Goal: Task Accomplishment & Management: Complete application form

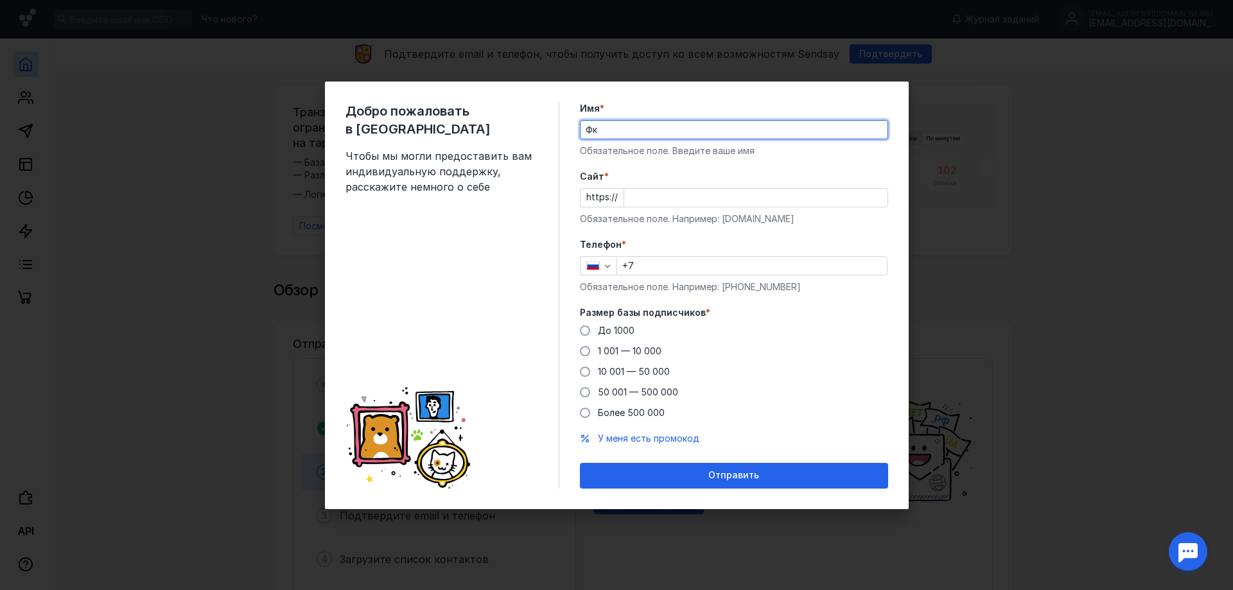
type input "Ф"
type input "Артфоникс"
click at [631, 199] on input "Cайт *" at bounding box center [755, 198] width 263 height 18
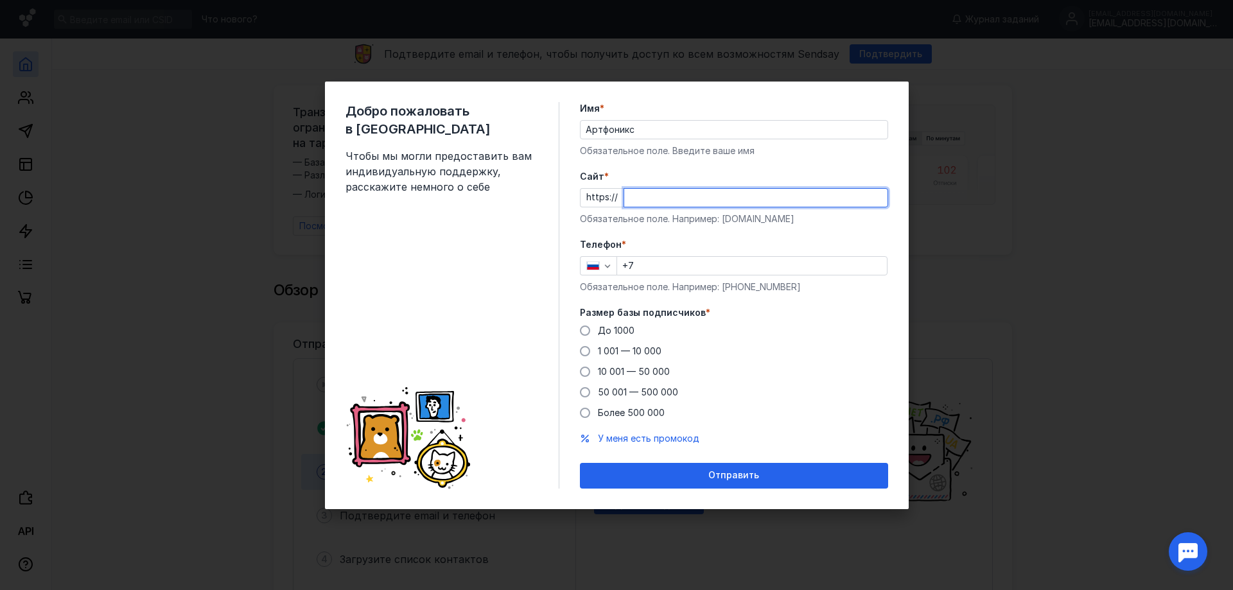
click at [631, 198] on input "Cайт *" at bounding box center [755, 198] width 263 height 18
paste input "[DOMAIN_NAME][URL]"
type input "[DOMAIN_NAME][URL]"
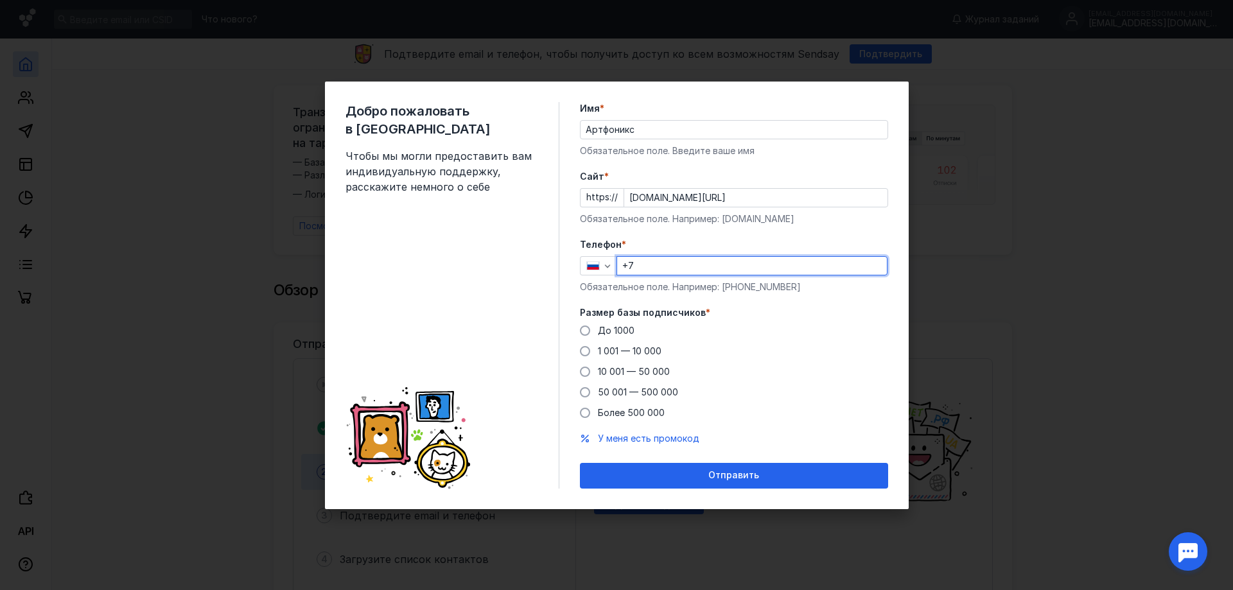
click at [655, 264] on input "+7" at bounding box center [752, 266] width 270 height 18
paste input "[PHONE_NUMBER]"
type input "[PHONE_NUMBER]"
click at [634, 371] on span "10 001 — 50 000" at bounding box center [634, 371] width 72 height 11
click at [0, 0] on input "10 001 — 50 000" at bounding box center [0, 0] width 0 height 0
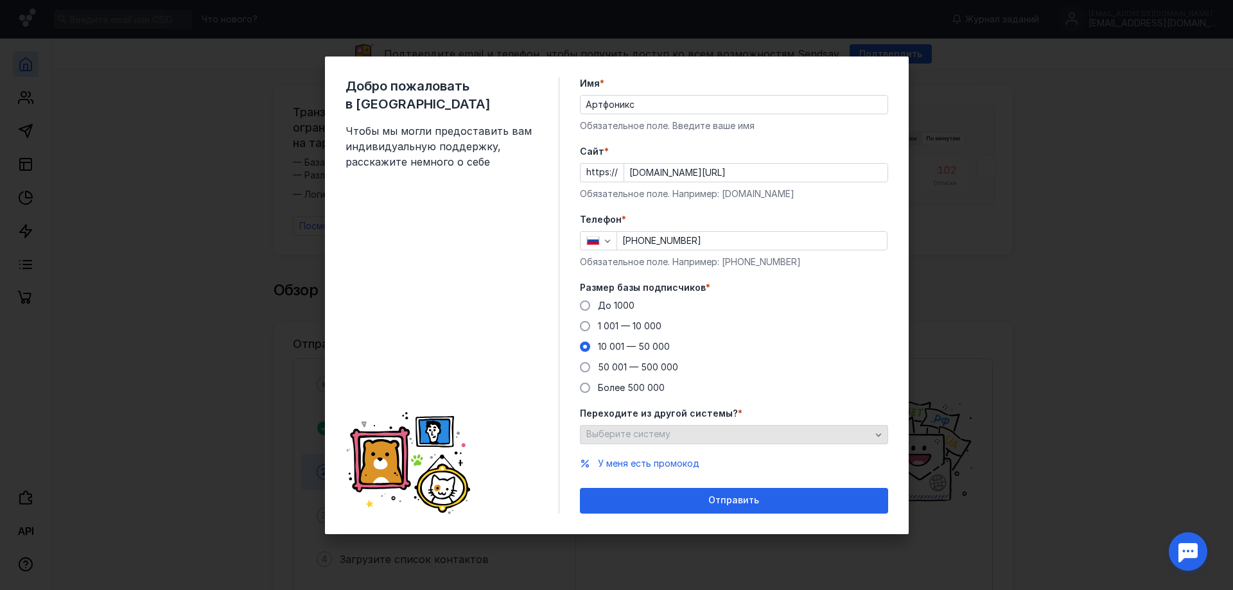
click at [768, 433] on div "Выберите систему" at bounding box center [728, 434] width 291 height 11
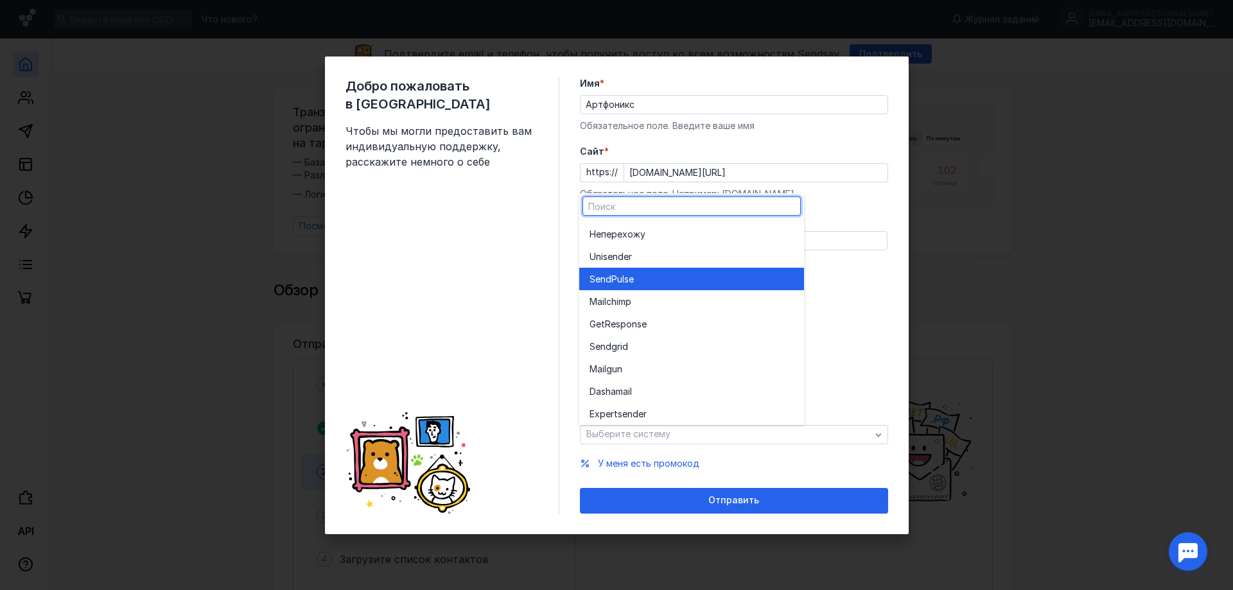
click at [632, 275] on span "e" at bounding box center [630, 279] width 5 height 13
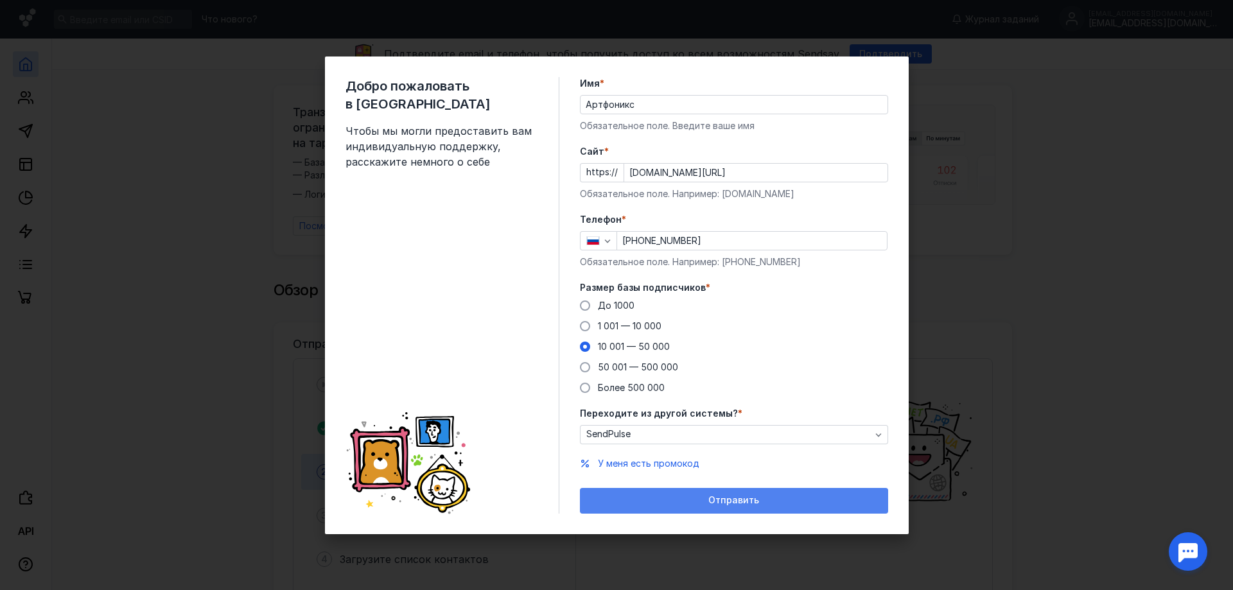
click at [686, 501] on div "Отправить" at bounding box center [733, 500] width 295 height 11
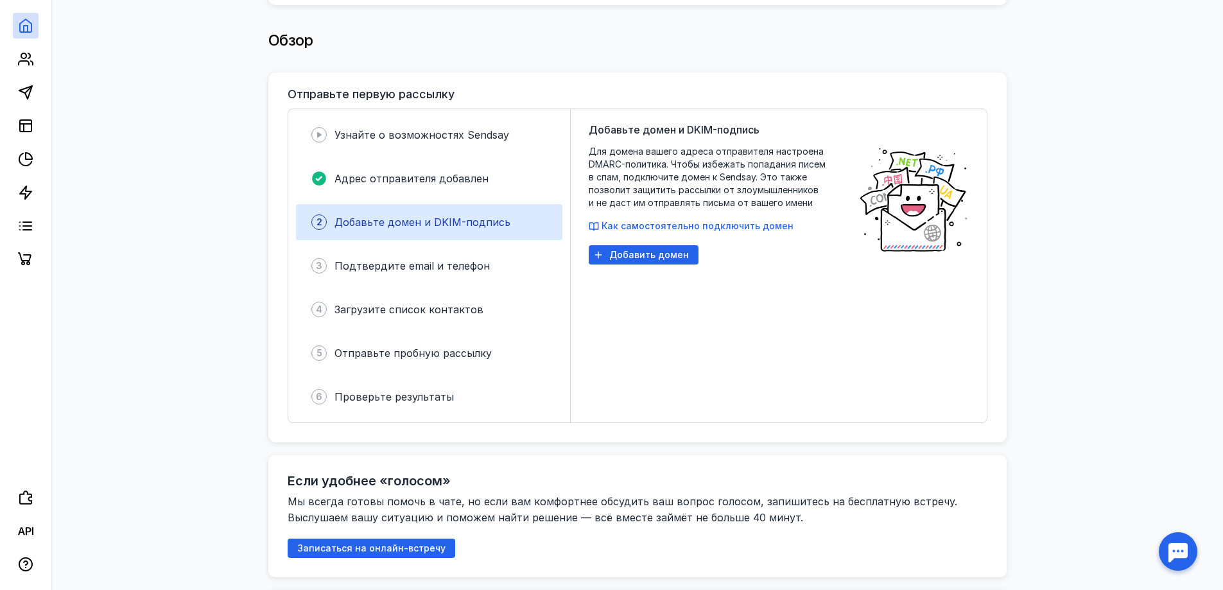
scroll to position [257, 0]
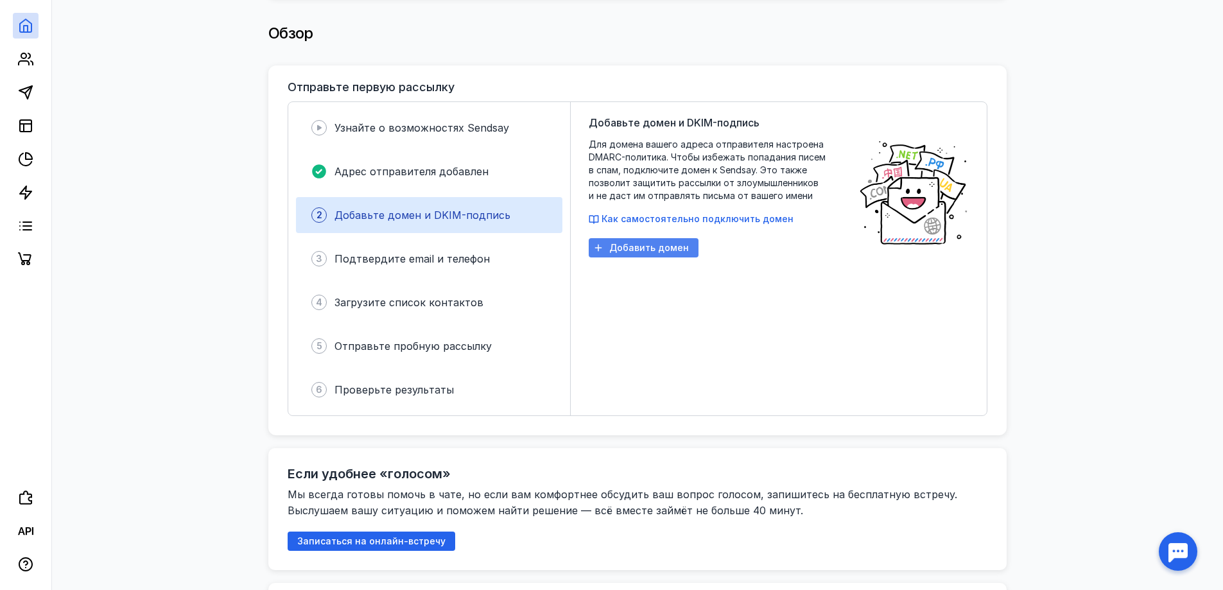
click at [643, 243] on span "Добавить домен" at bounding box center [649, 248] width 80 height 11
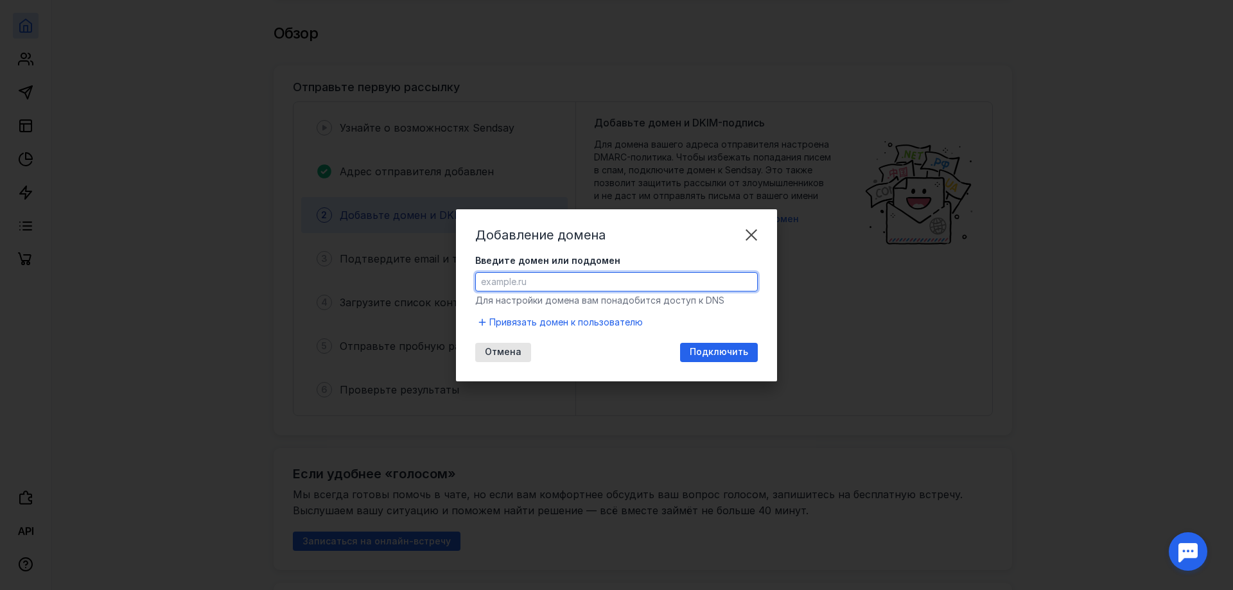
click at [565, 277] on input "Введите домен или поддомен" at bounding box center [616, 282] width 281 height 18
paste input "[PHONE_NUMBER]"
type input "[PHONE_NUMBER]"
click at [565, 277] on input "[PHONE_NUMBER]" at bounding box center [616, 282] width 281 height 18
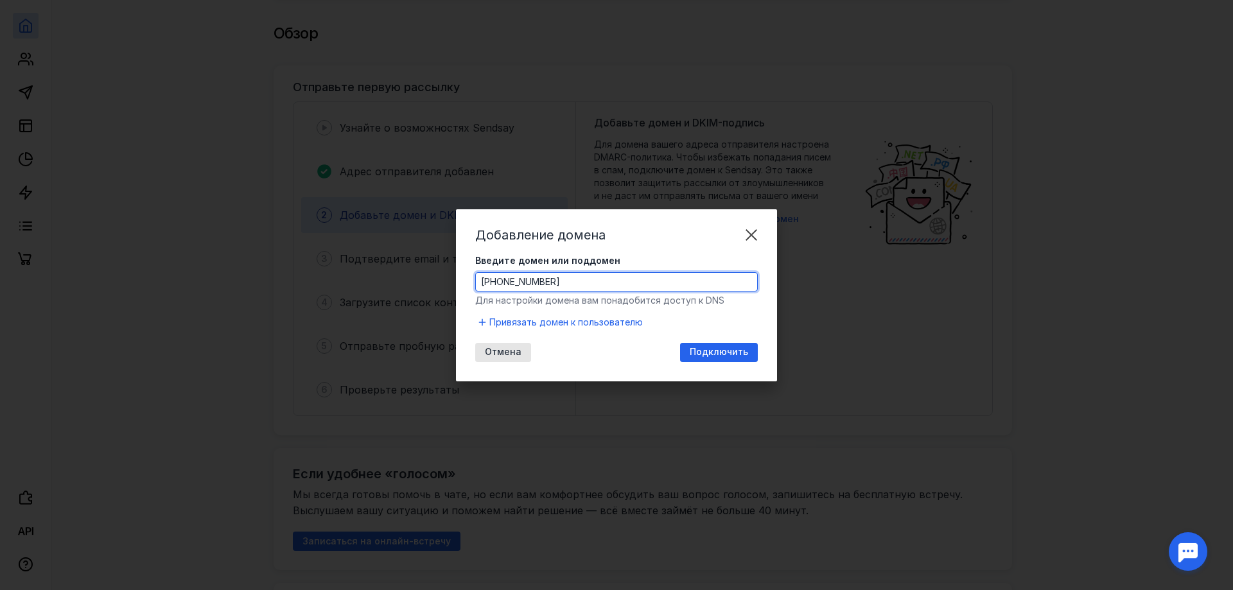
click at [565, 277] on input "[PHONE_NUMBER]" at bounding box center [616, 282] width 281 height 18
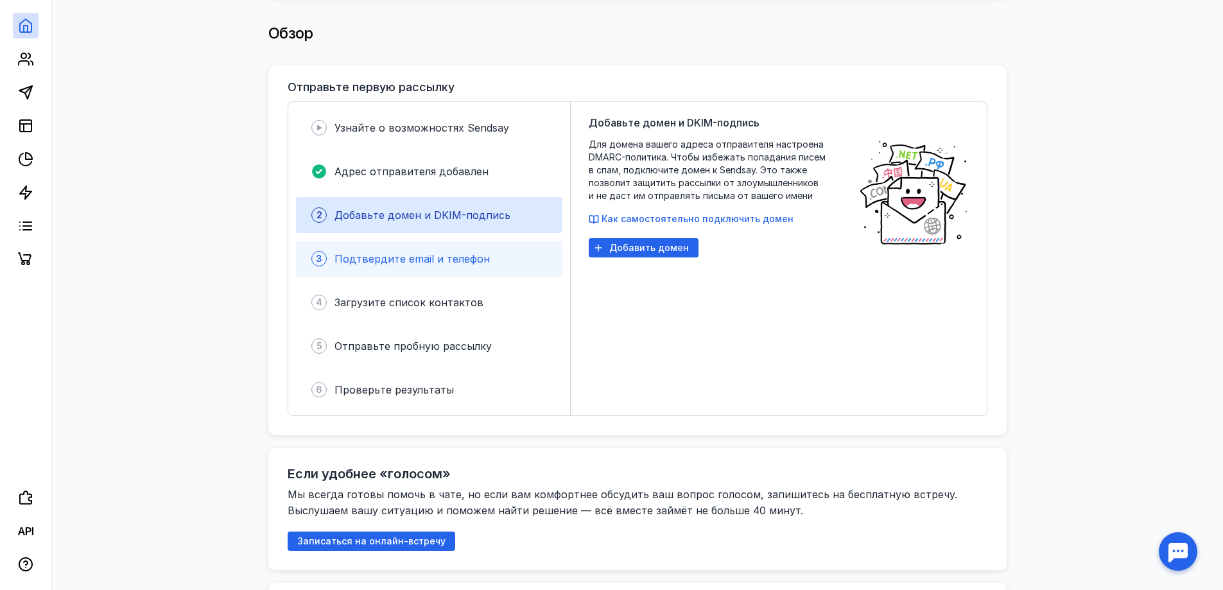
click at [396, 254] on span "Подтвердите email и телефон" at bounding box center [411, 258] width 155 height 13
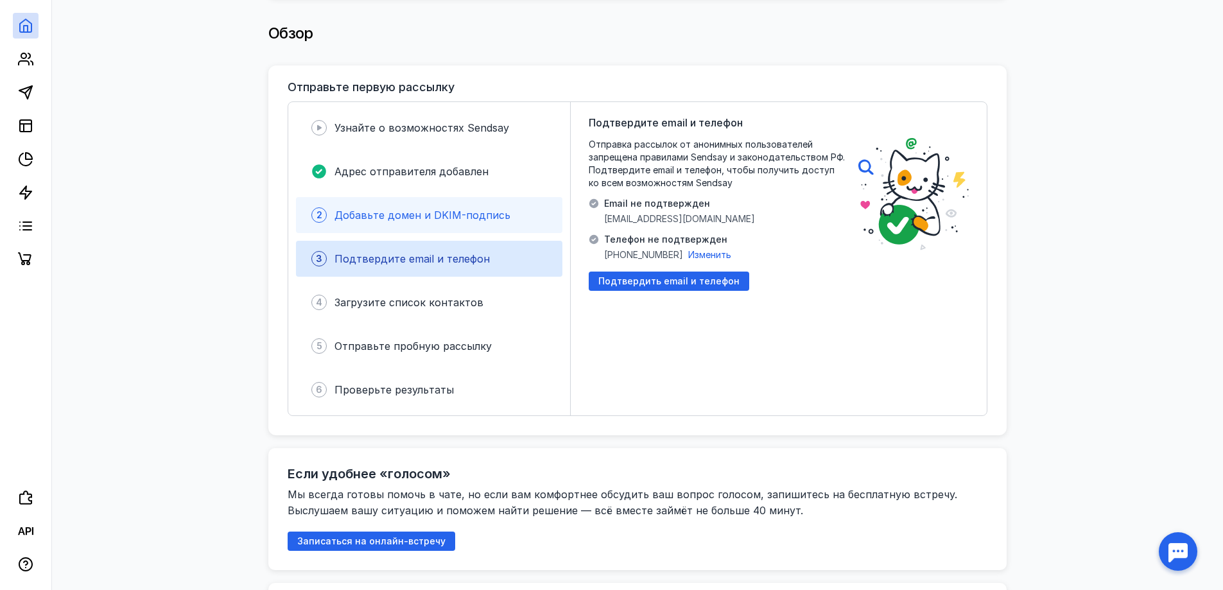
click at [384, 198] on div "2 Добавьте домен и DKIM-подпись" at bounding box center [429, 215] width 266 height 36
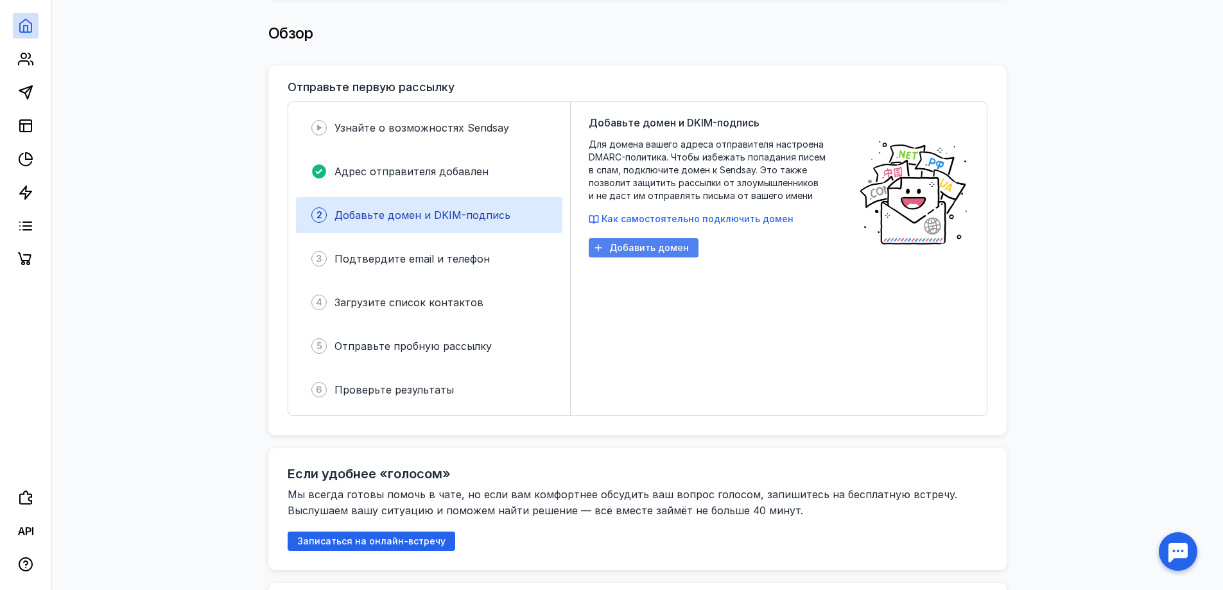
click at [624, 245] on span "Добавить домен" at bounding box center [649, 248] width 80 height 11
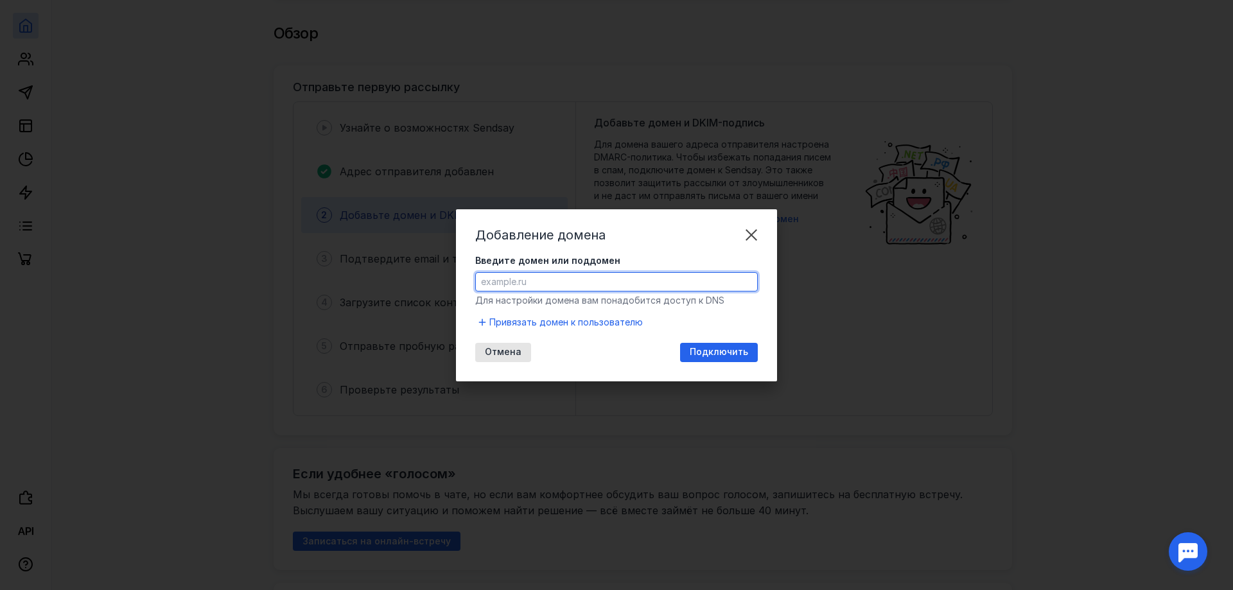
click at [527, 279] on input "Введите домен или поддомен" at bounding box center [616, 282] width 281 height 18
paste input "[DOMAIN_NAME]"
type input "[DOMAIN_NAME]"
click at [708, 350] on span "Подключить" at bounding box center [718, 352] width 58 height 11
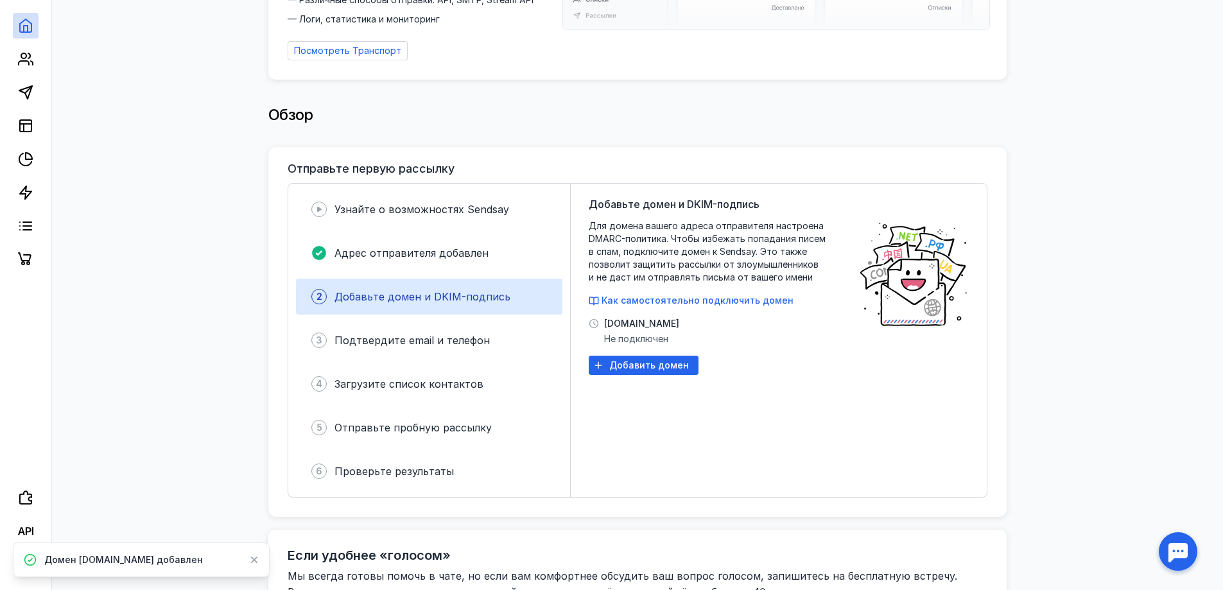
scroll to position [193, 0]
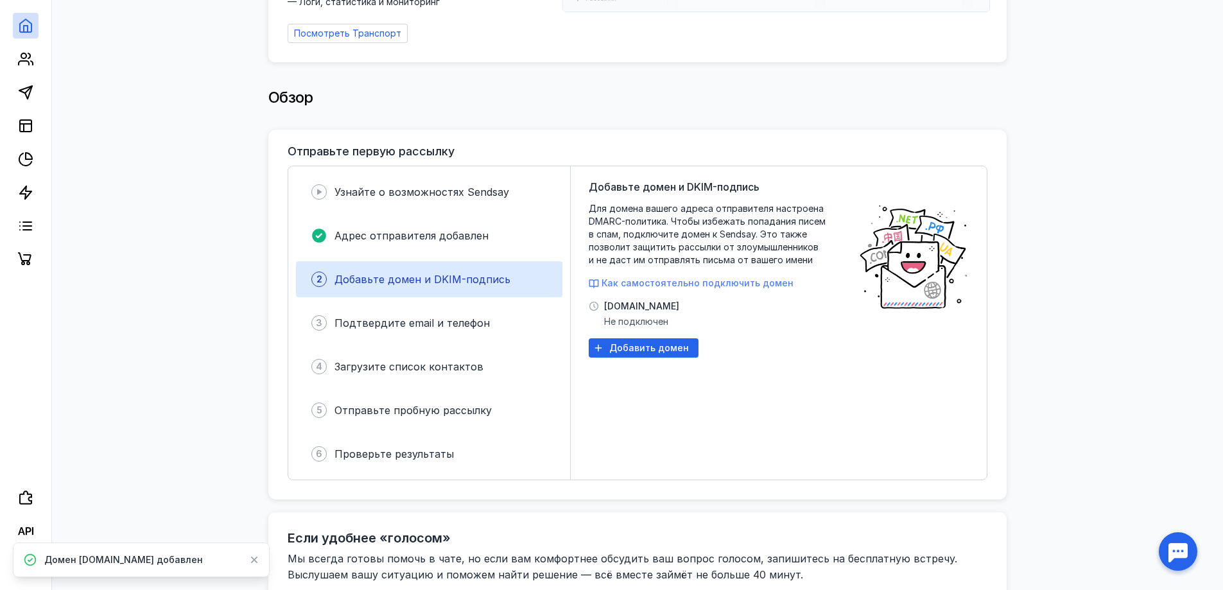
click at [707, 277] on span "Как самостоятельно подключить домен" at bounding box center [697, 282] width 192 height 11
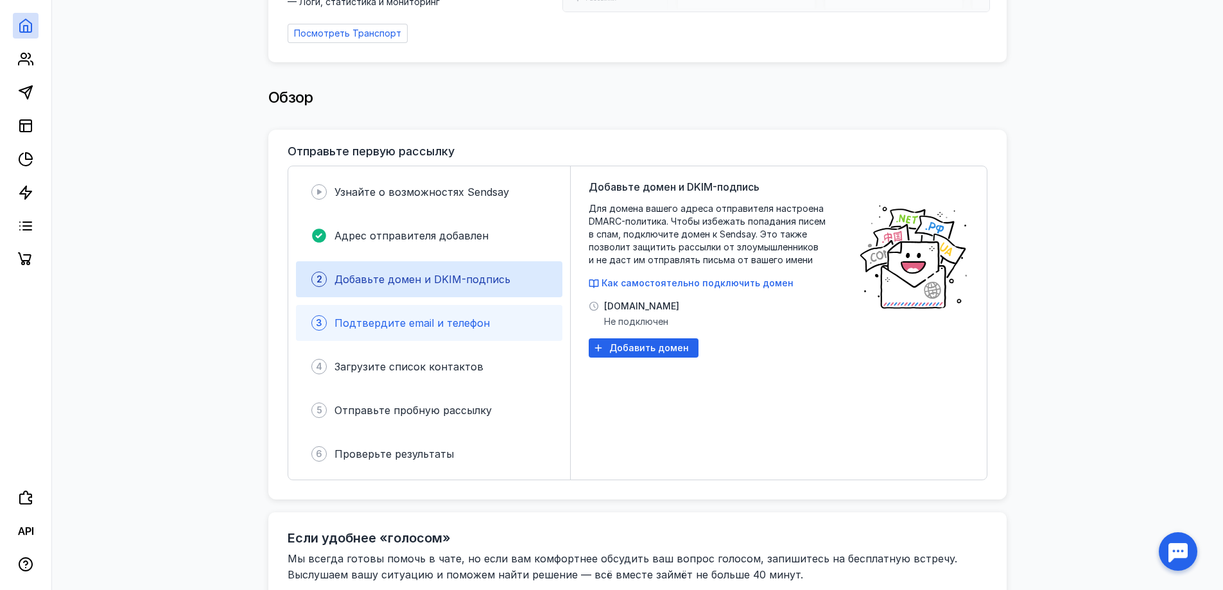
click at [388, 316] on span "Подтвердите email и телефон" at bounding box center [411, 322] width 155 height 13
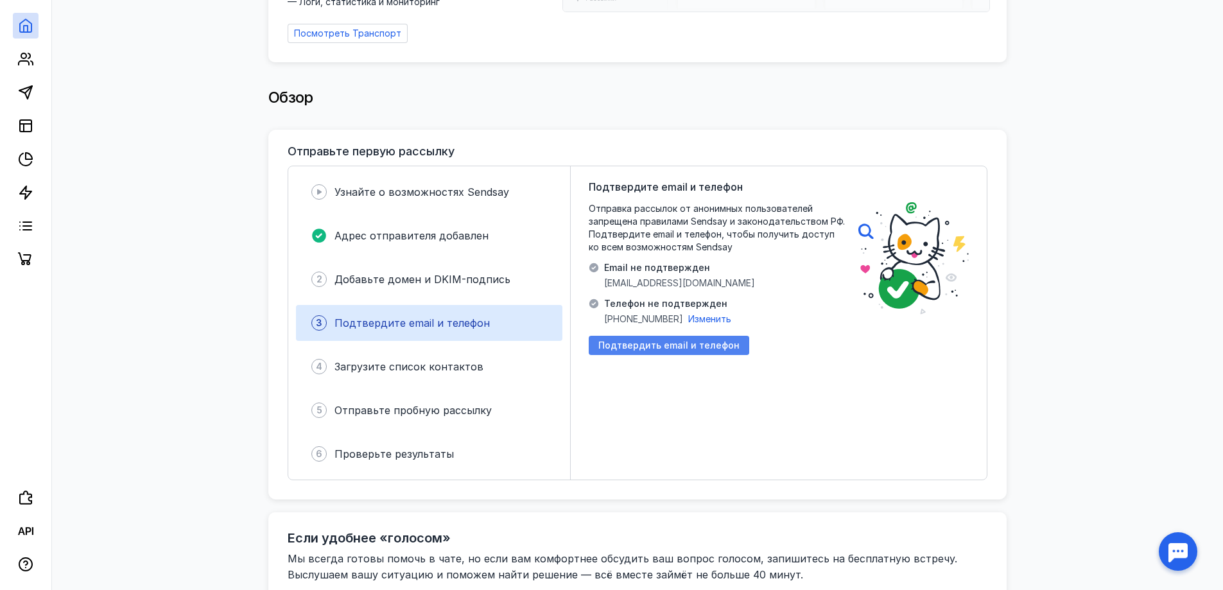
click at [675, 340] on span "Подтвердить email и телефон" at bounding box center [668, 345] width 141 height 11
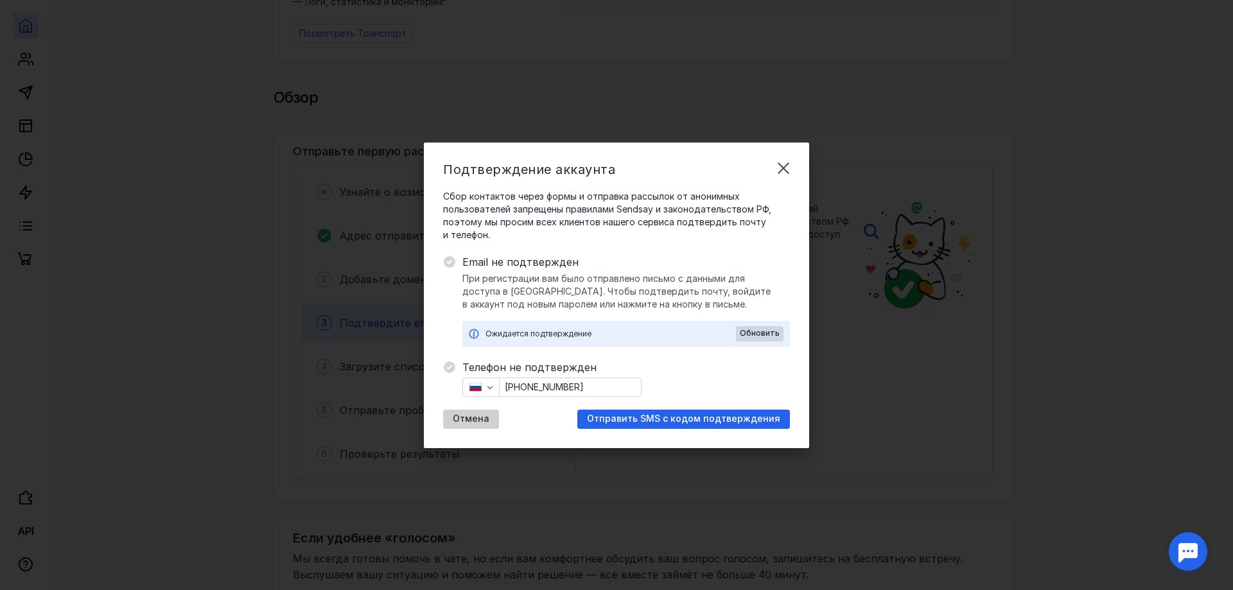
click at [455, 419] on span "Отмена" at bounding box center [471, 418] width 37 height 11
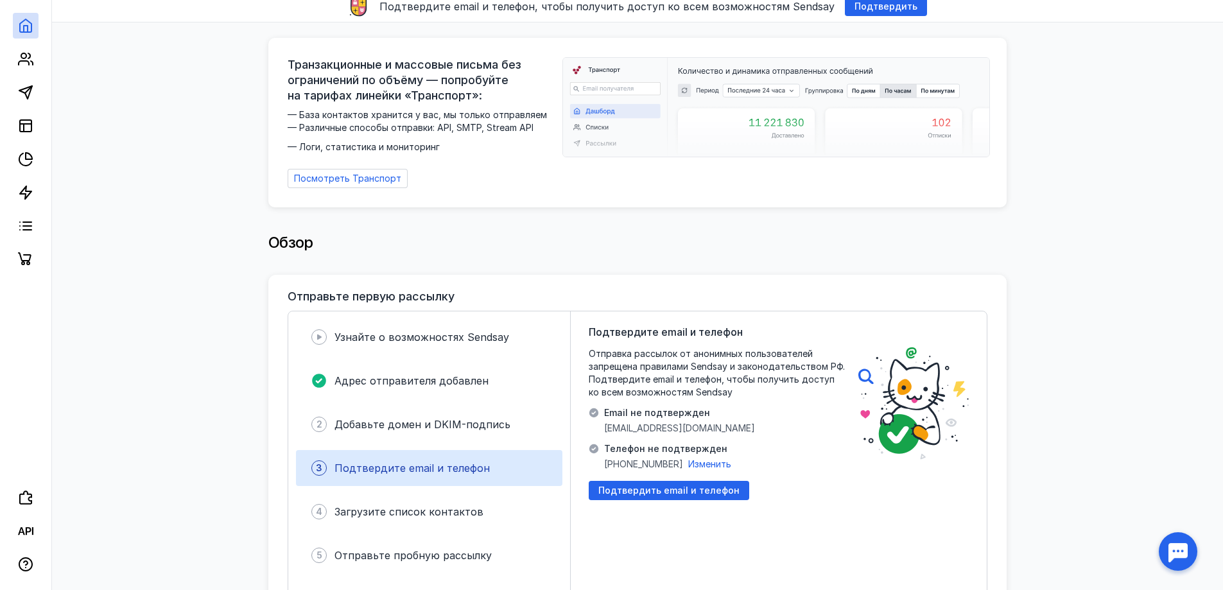
scroll to position [0, 0]
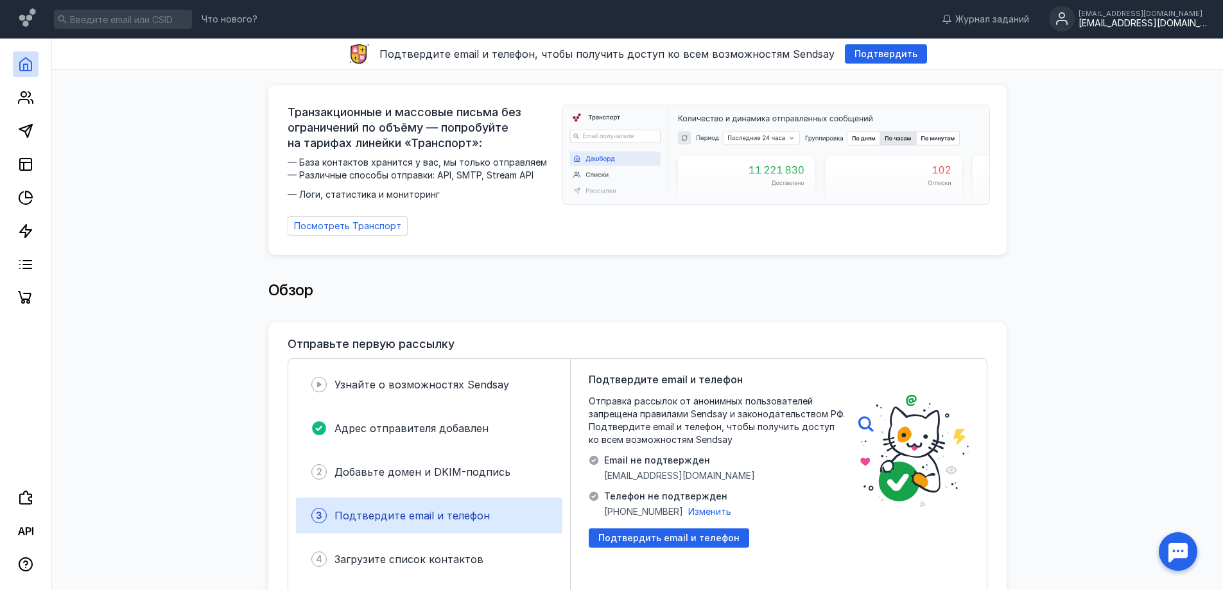
click at [1143, 19] on div "[EMAIL_ADDRESS][DOMAIN_NAME]" at bounding box center [1142, 23] width 128 height 11
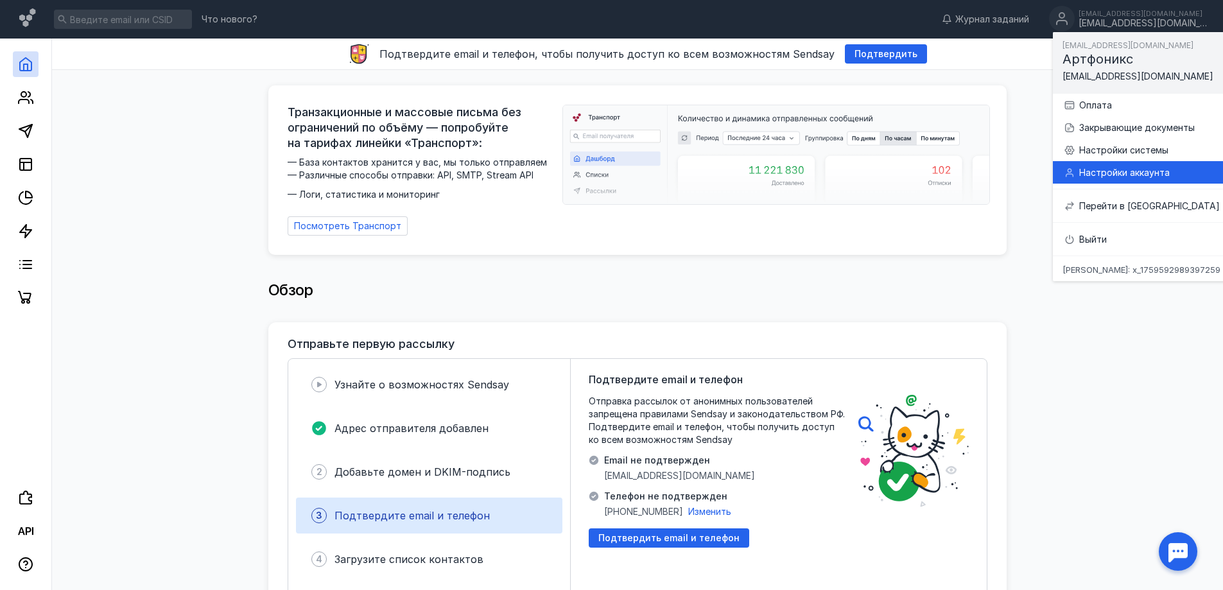
click at [1139, 171] on div "Настройки аккаунта" at bounding box center [1156, 172] width 154 height 13
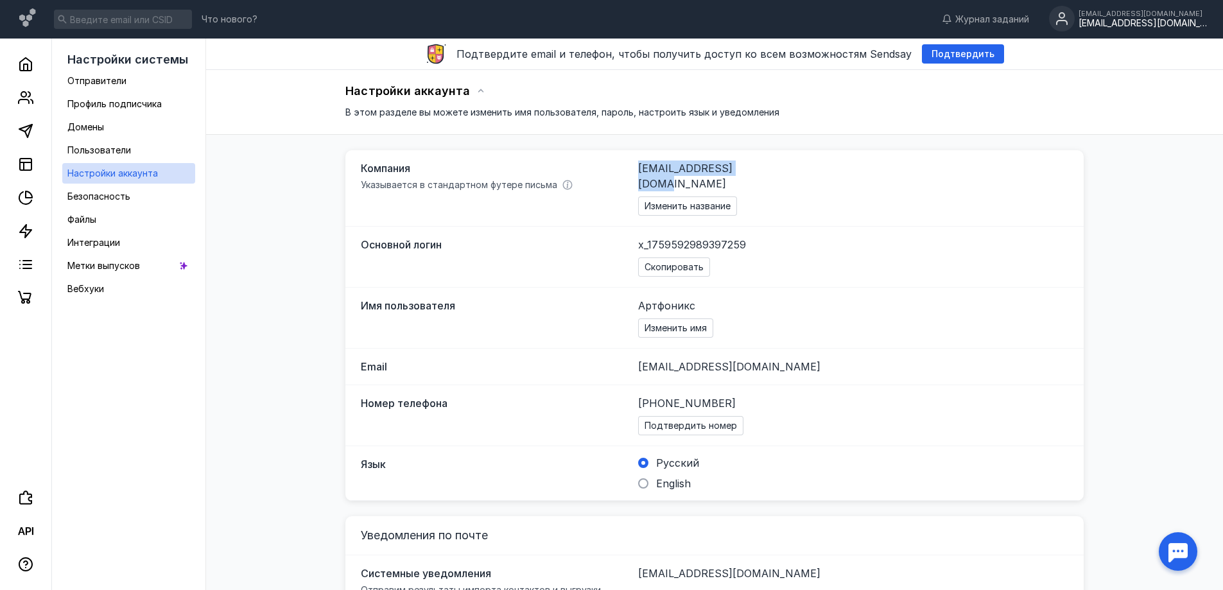
drag, startPoint x: 638, startPoint y: 167, endPoint x: 754, endPoint y: 166, distance: 115.5
click at [754, 166] on div "[EMAIL_ADDRESS][DOMAIN_NAME] Изменить название" at bounding box center [843, 187] width 411 height 55
copy span "[EMAIL_ADDRESS][DOMAIN_NAME]"
